Goal: Task Accomplishment & Management: Use online tool/utility

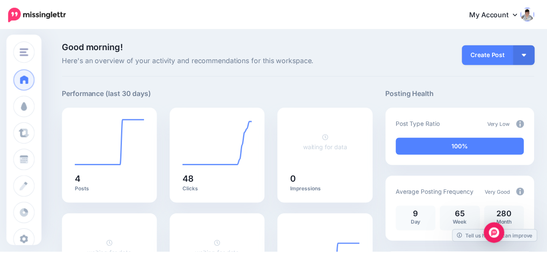
scroll to position [130, 0]
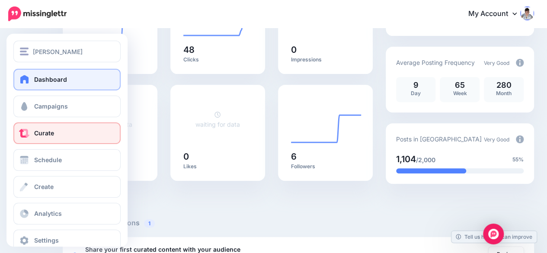
click at [46, 138] on link "Curate" at bounding box center [66, 133] width 107 height 22
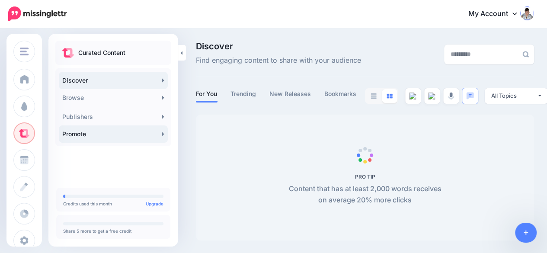
click at [136, 134] on link "Promote" at bounding box center [113, 133] width 109 height 17
